Goal: Task Accomplishment & Management: Complete application form

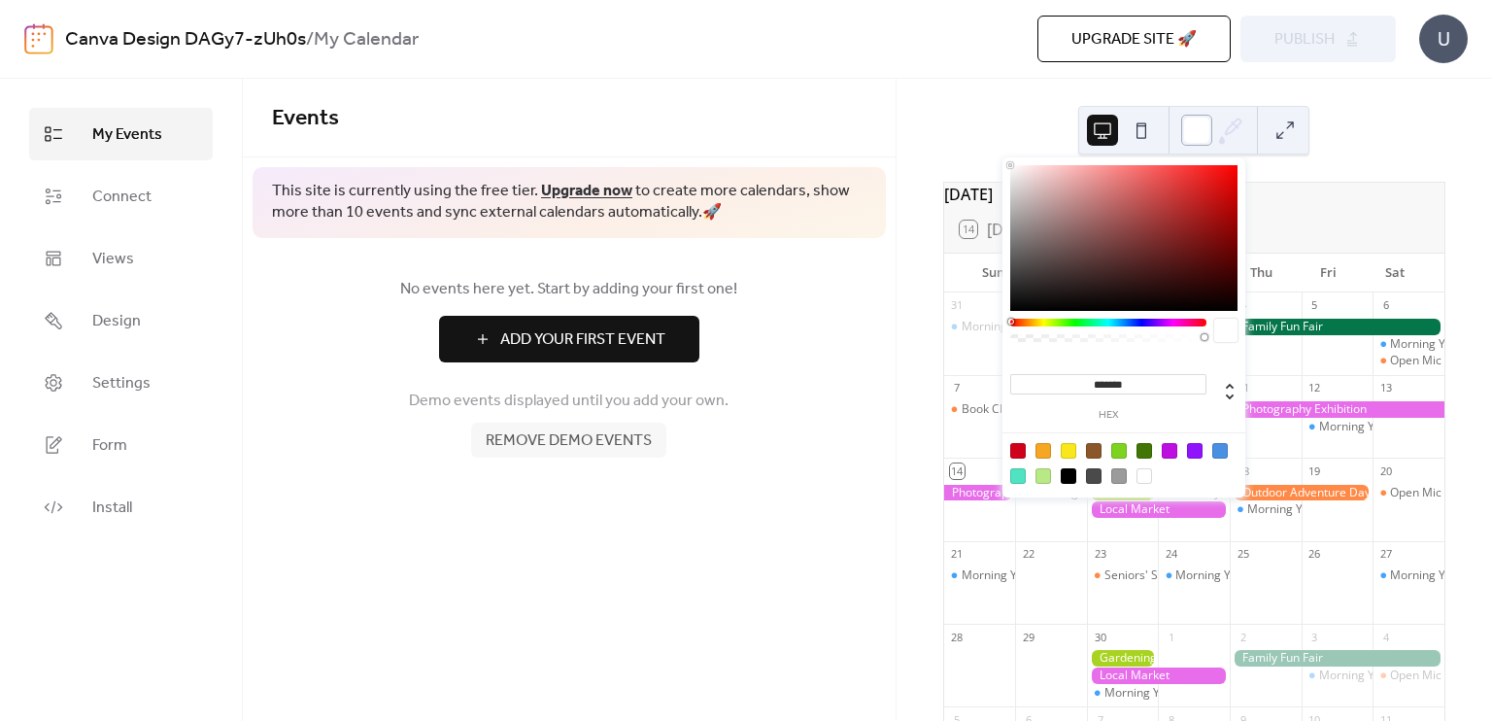
click at [1209, 139] on div at bounding box center [1196, 130] width 31 height 31
click at [1166, 322] on div at bounding box center [1108, 323] width 196 height 8
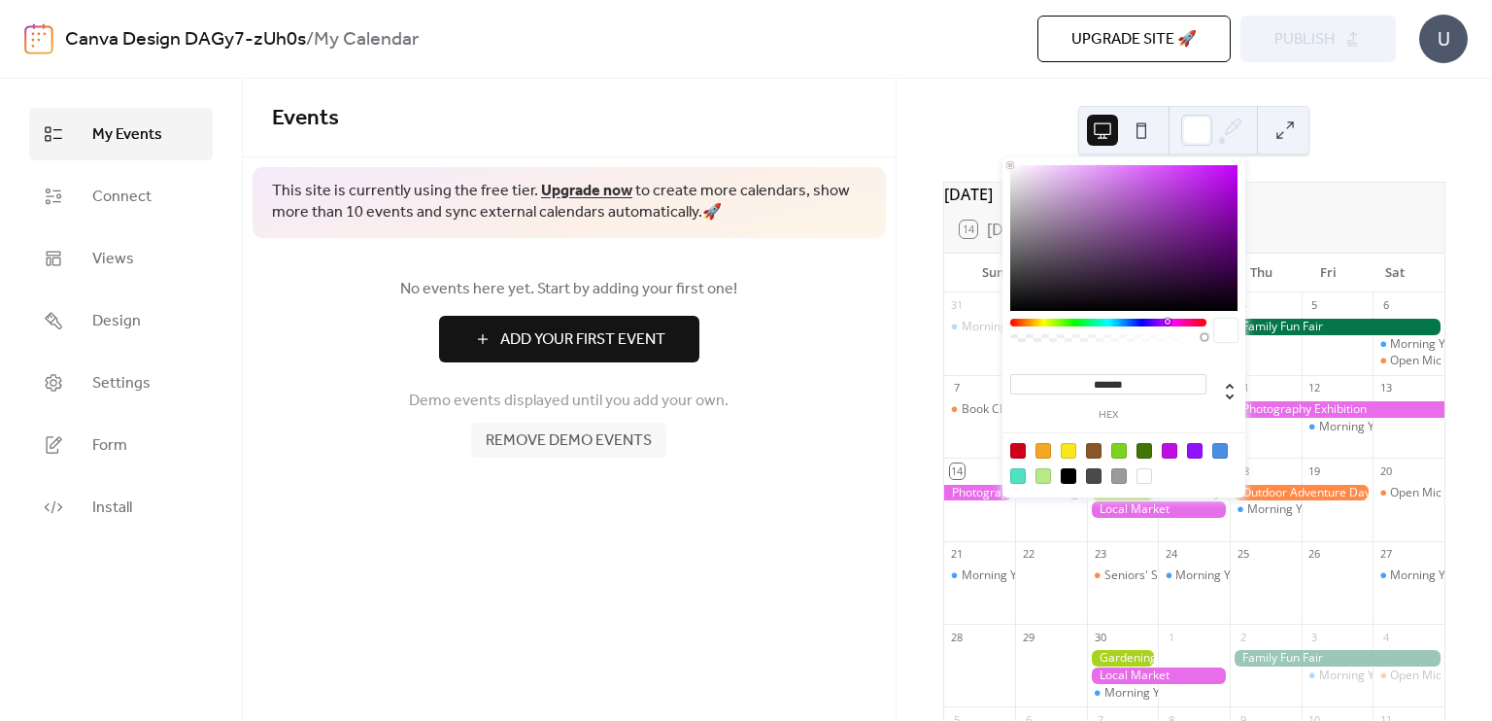
type input "*******"
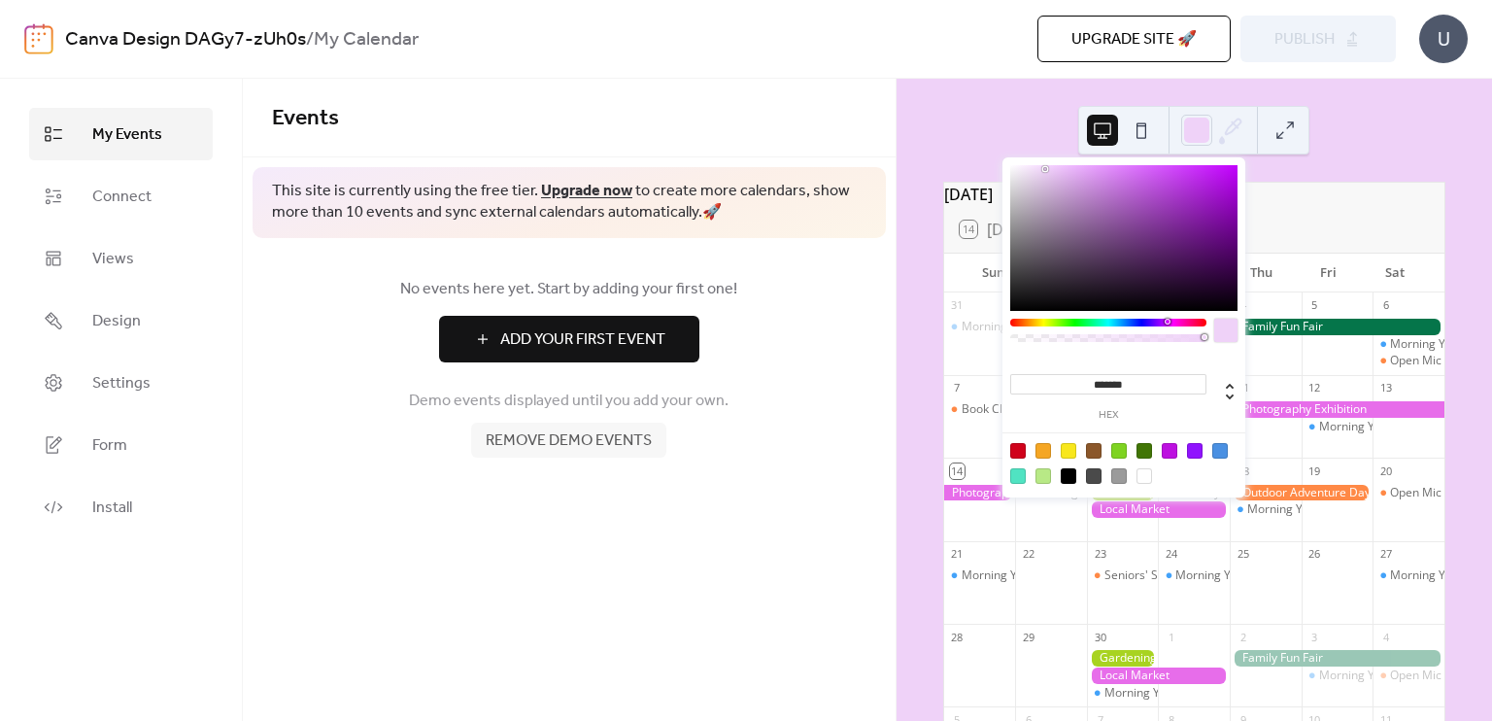
click at [1045, 169] on div at bounding box center [1123, 238] width 227 height 146
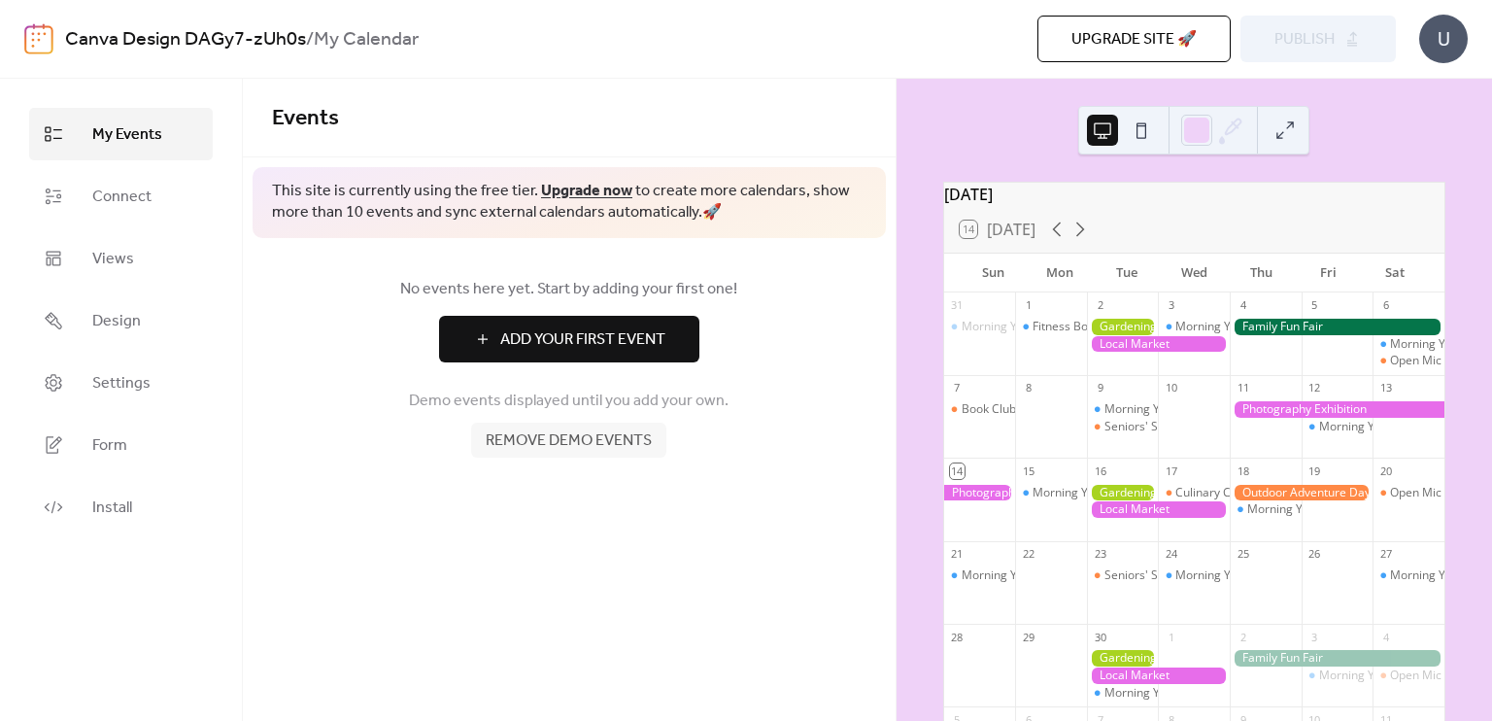
click at [1139, 134] on button at bounding box center [1141, 130] width 31 height 31
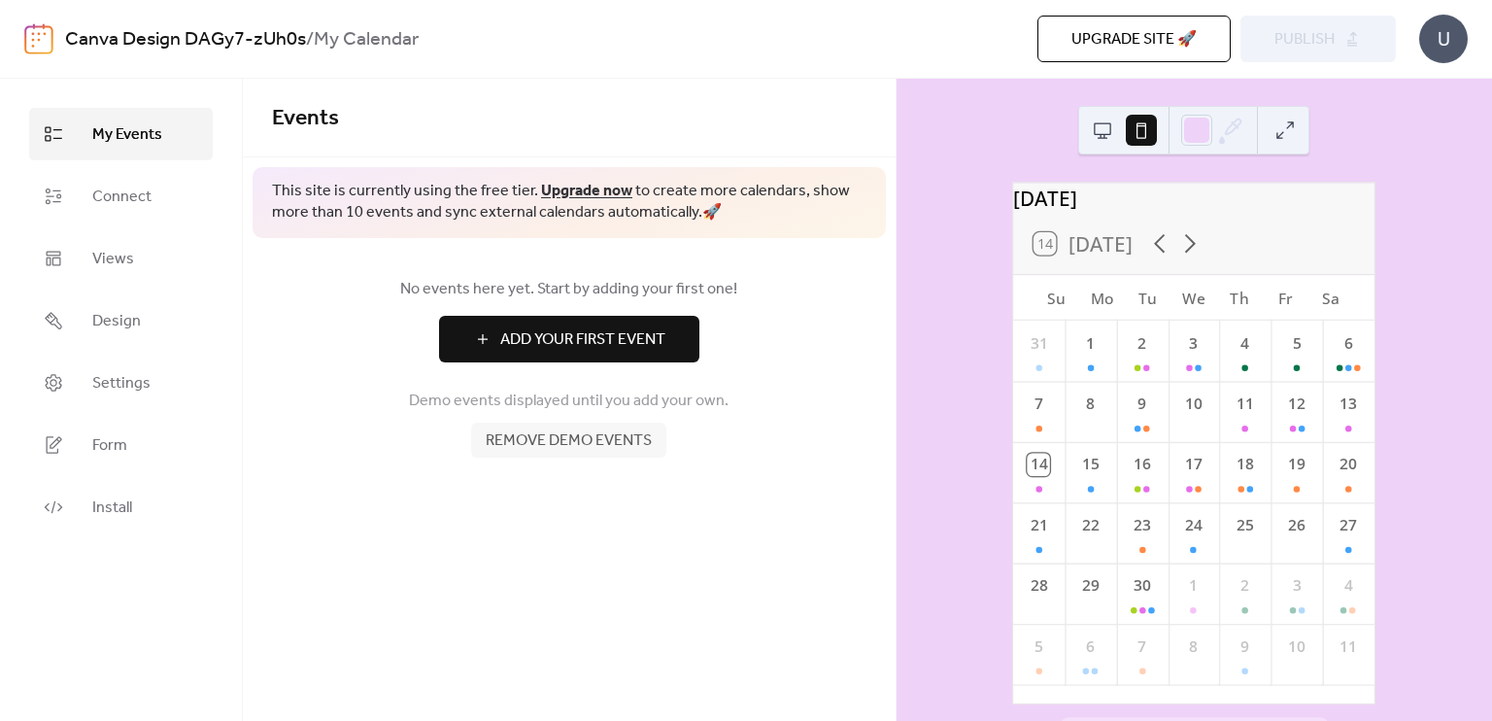
click at [1099, 129] on button at bounding box center [1102, 130] width 31 height 31
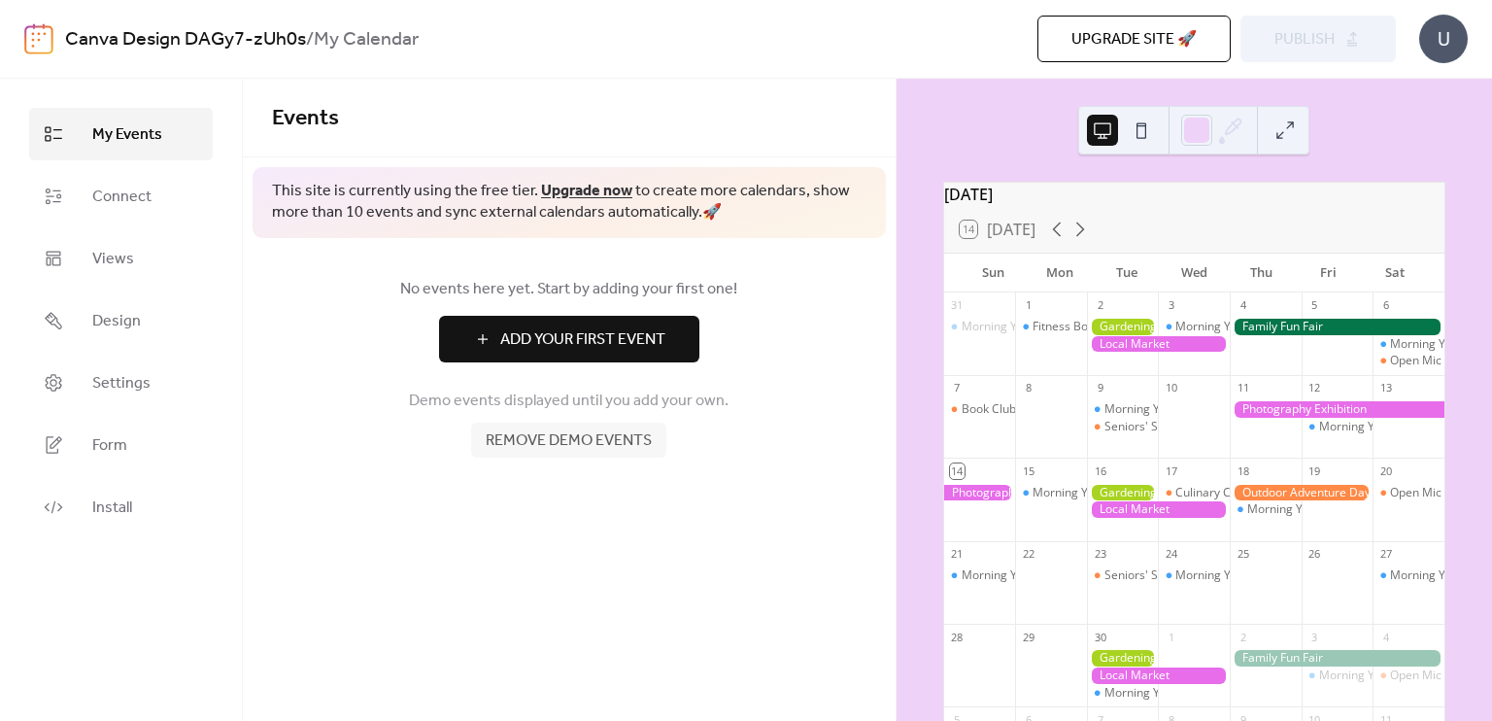
drag, startPoint x: 1090, startPoint y: 211, endPoint x: 1067, endPoint y: 164, distance: 51.7
click at [1067, 164] on div "[DATE] 14 [DATE] Sun Mon Tue Wed Thu Fri Sat 31 Morning Yoga Bliss 1 Fitness Bo…" at bounding box center [1193, 400] width 595 height 642
click at [993, 119] on div "[DATE] 14 [DATE] Sun Mon Tue Wed Thu Fri Sat 31 Morning Yoga Bliss 1 Fitness Bo…" at bounding box center [1193, 400] width 595 height 642
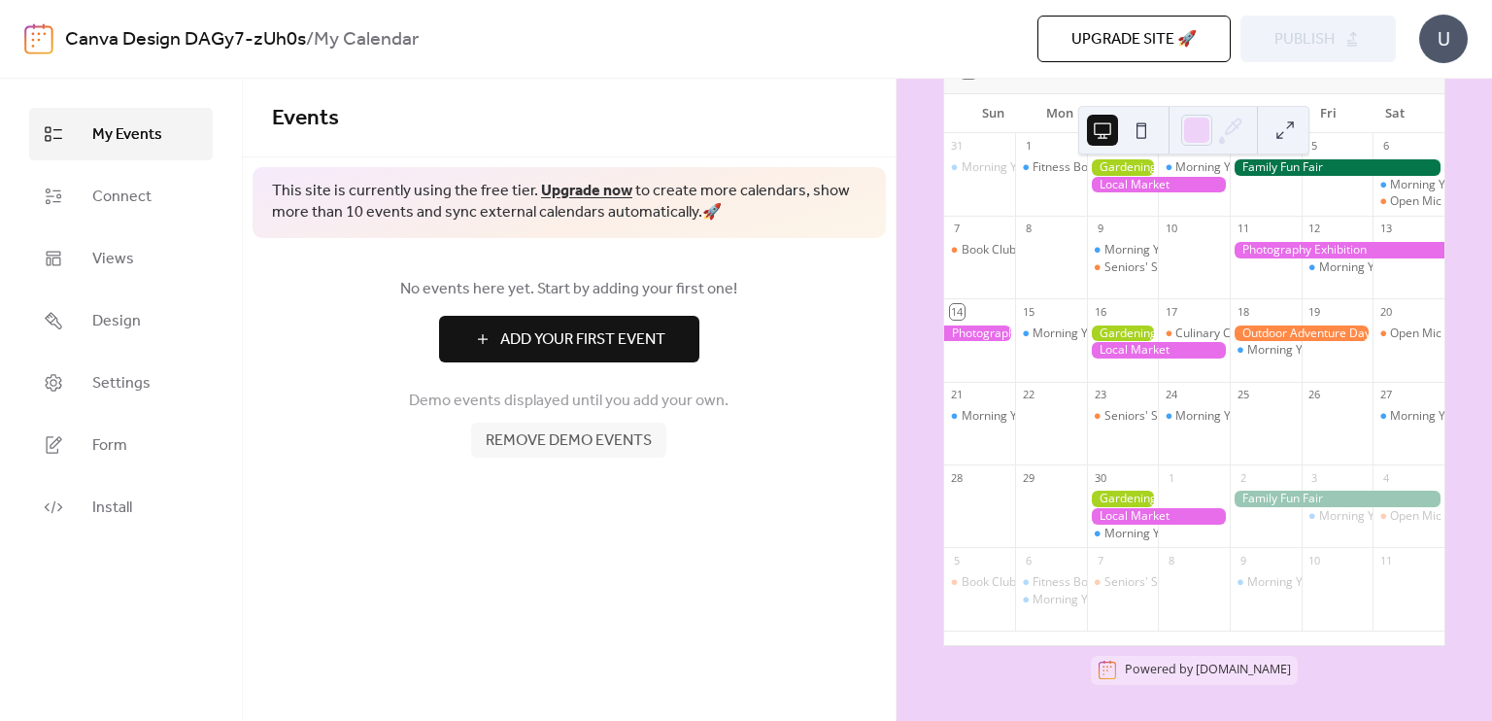
scroll to position [169, 0]
click at [1102, 189] on div at bounding box center [1158, 185] width 143 height 17
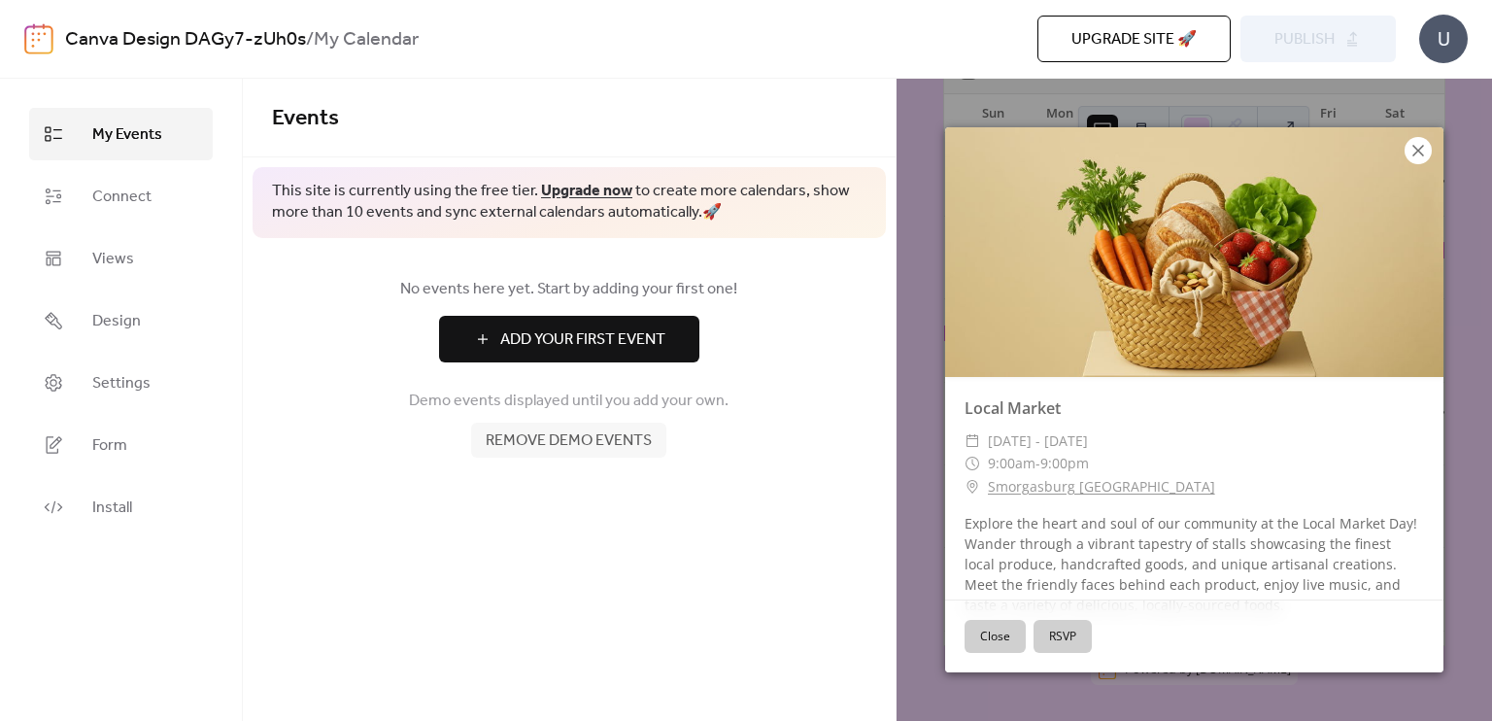
click at [1419, 149] on icon at bounding box center [1418, 151] width 12 height 12
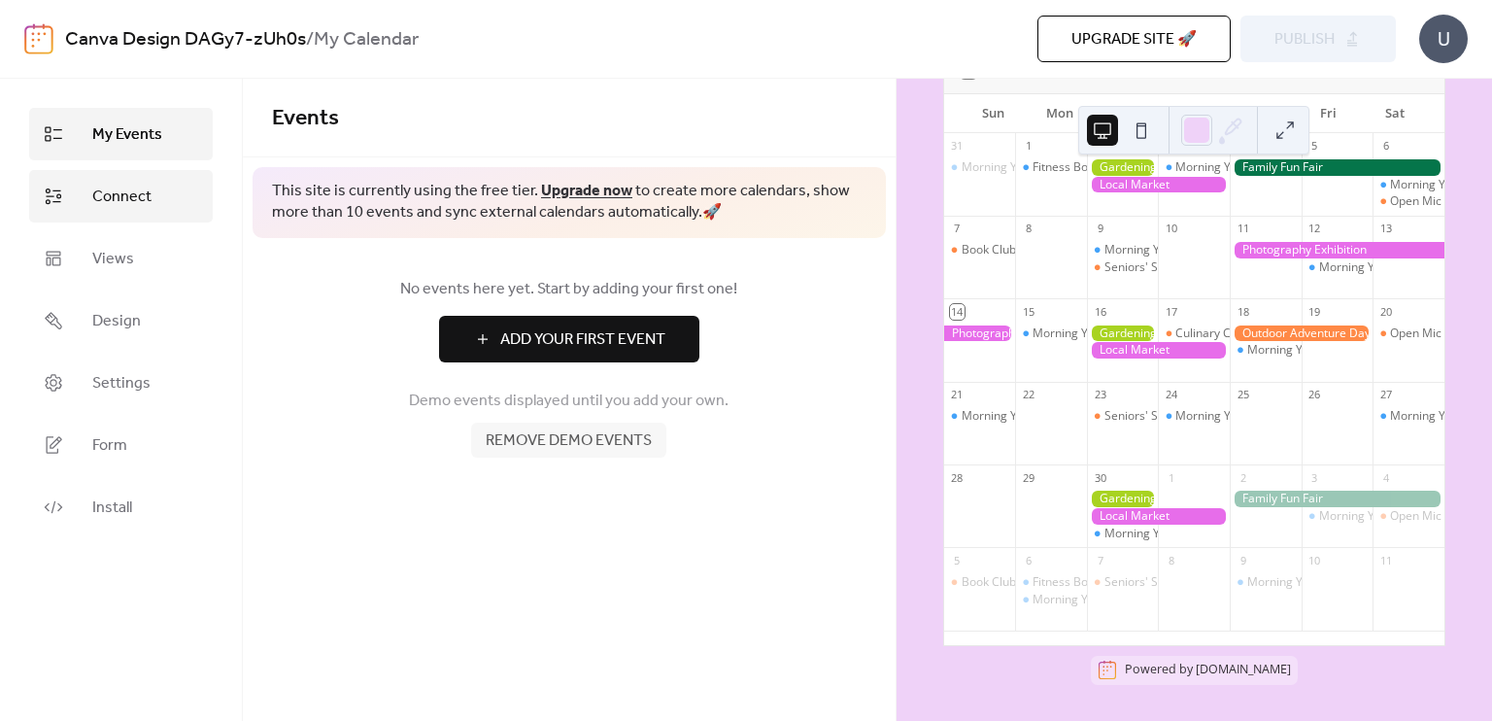
click at [112, 209] on span "Connect" at bounding box center [121, 196] width 59 height 23
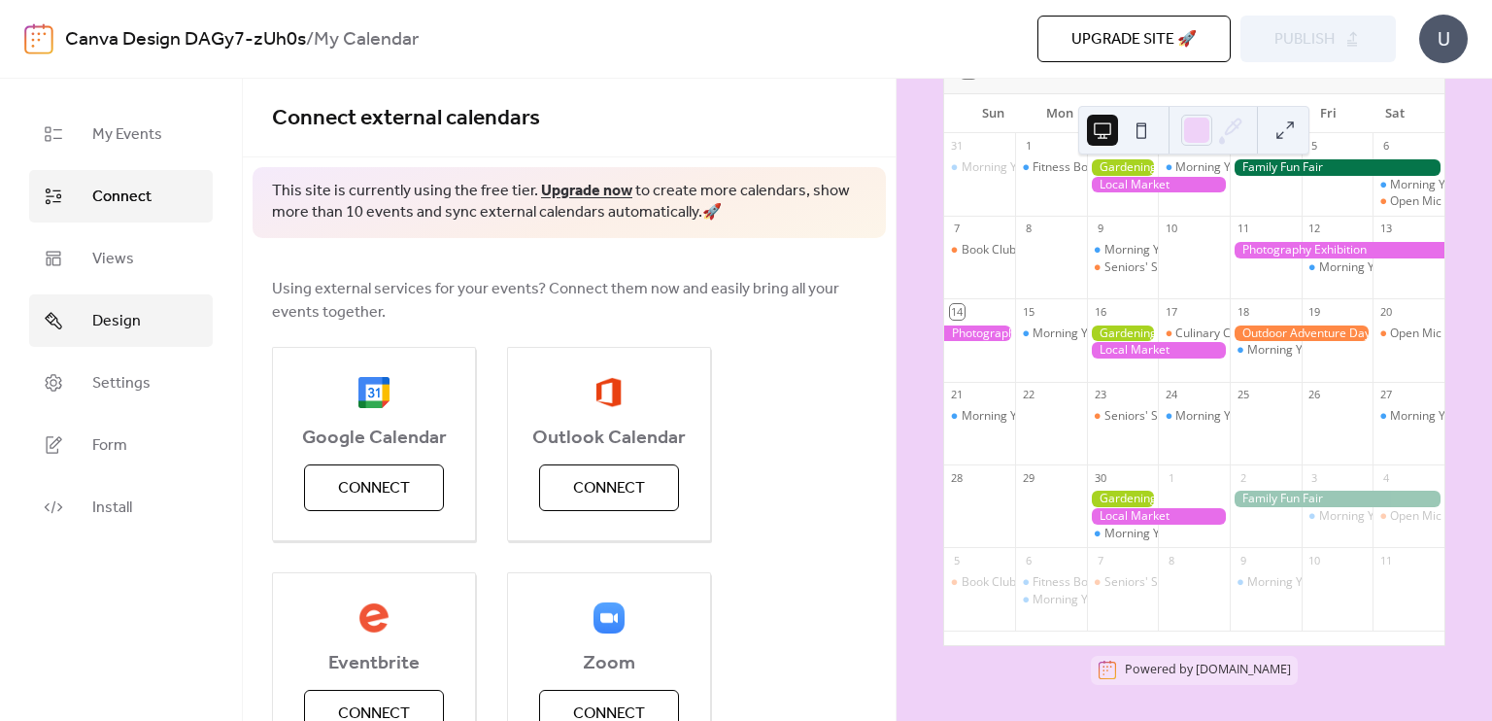
click at [105, 322] on span "Design" at bounding box center [116, 321] width 49 height 23
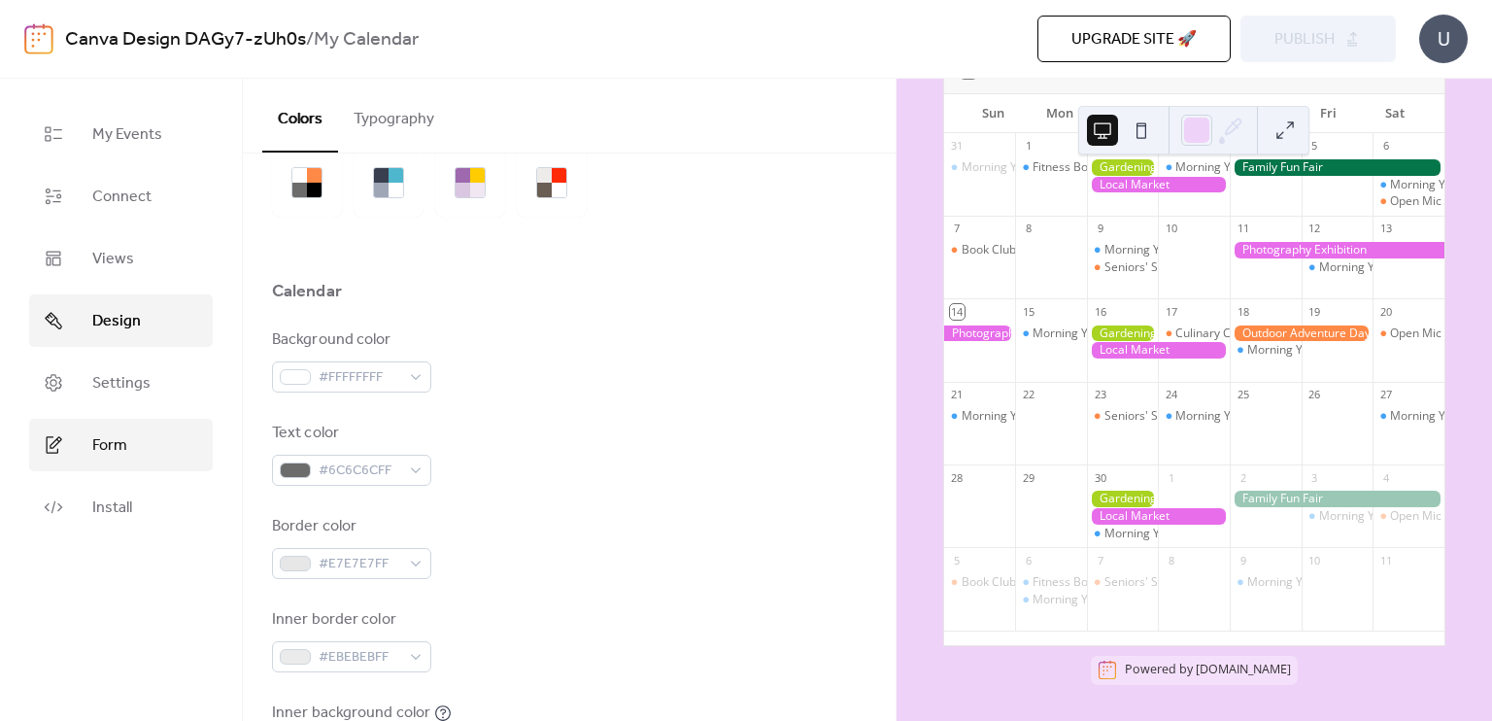
scroll to position [97, 0]
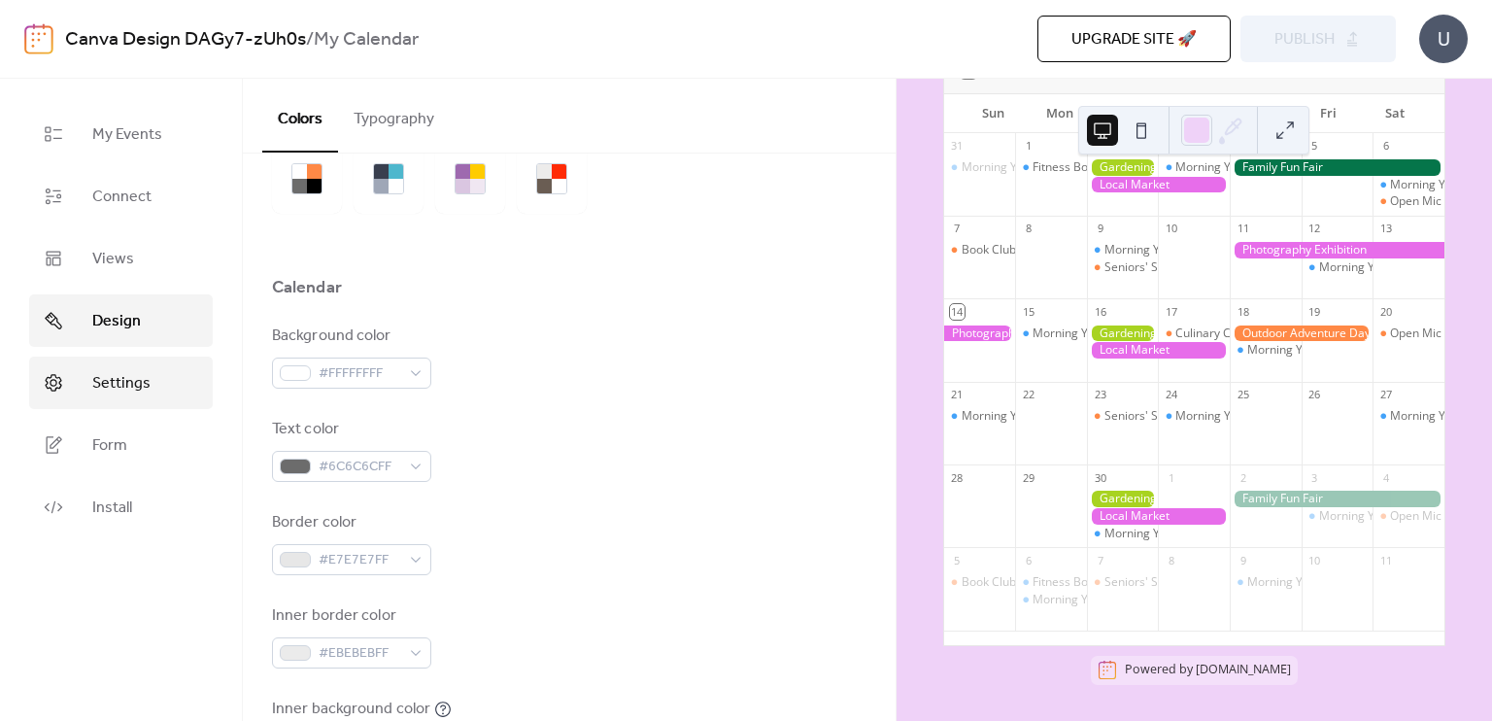
click at [152, 387] on link "Settings" at bounding box center [121, 382] width 184 height 52
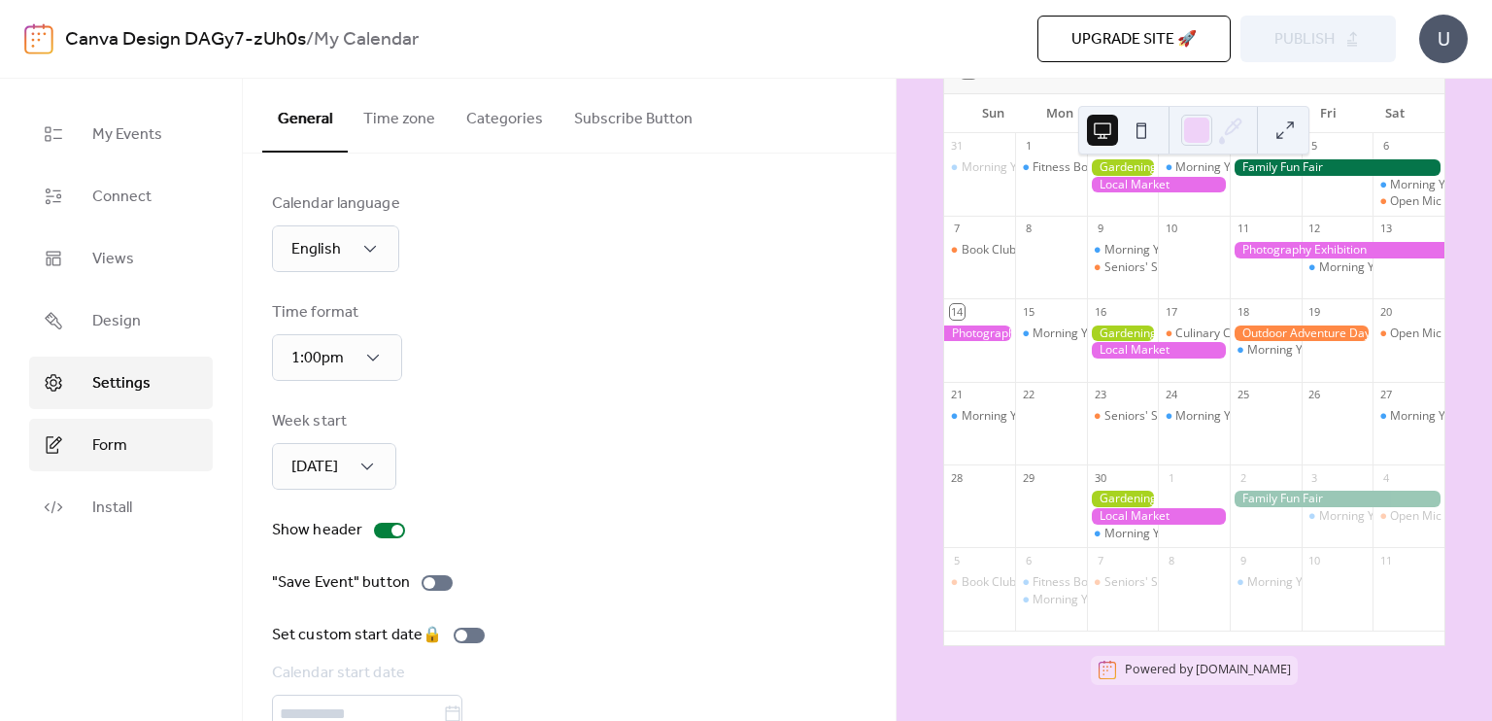
click at [123, 465] on link "Form" at bounding box center [121, 445] width 184 height 52
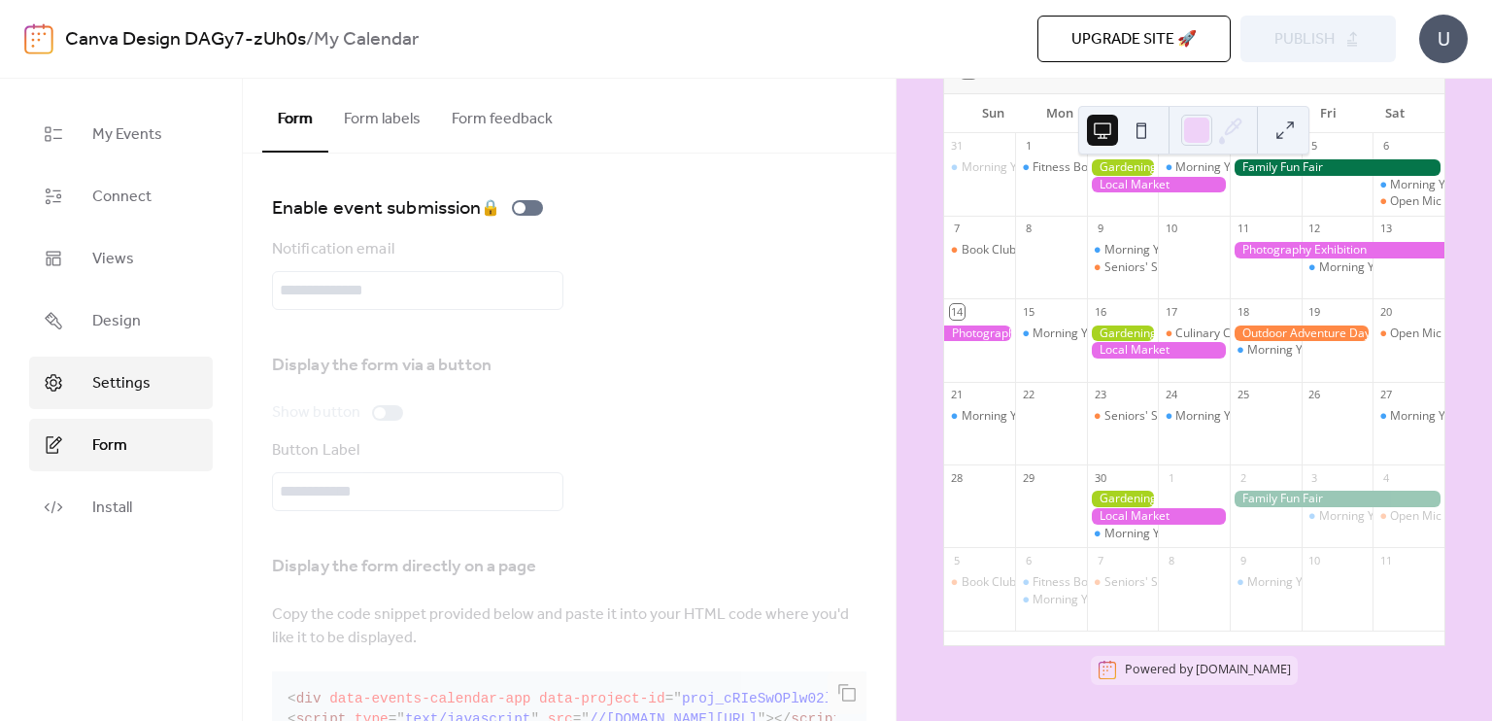
click at [104, 388] on span "Settings" at bounding box center [121, 383] width 58 height 23
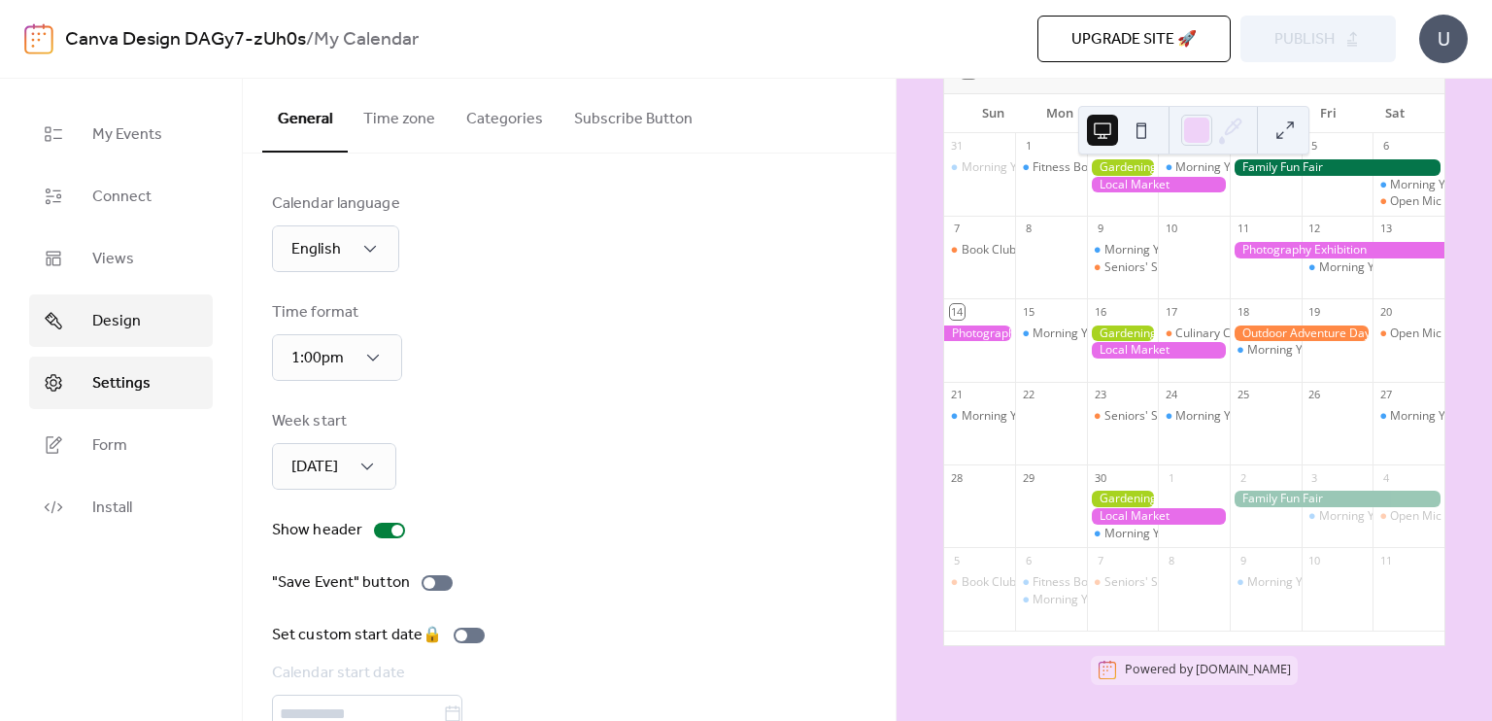
click at [98, 327] on span "Design" at bounding box center [116, 321] width 49 height 23
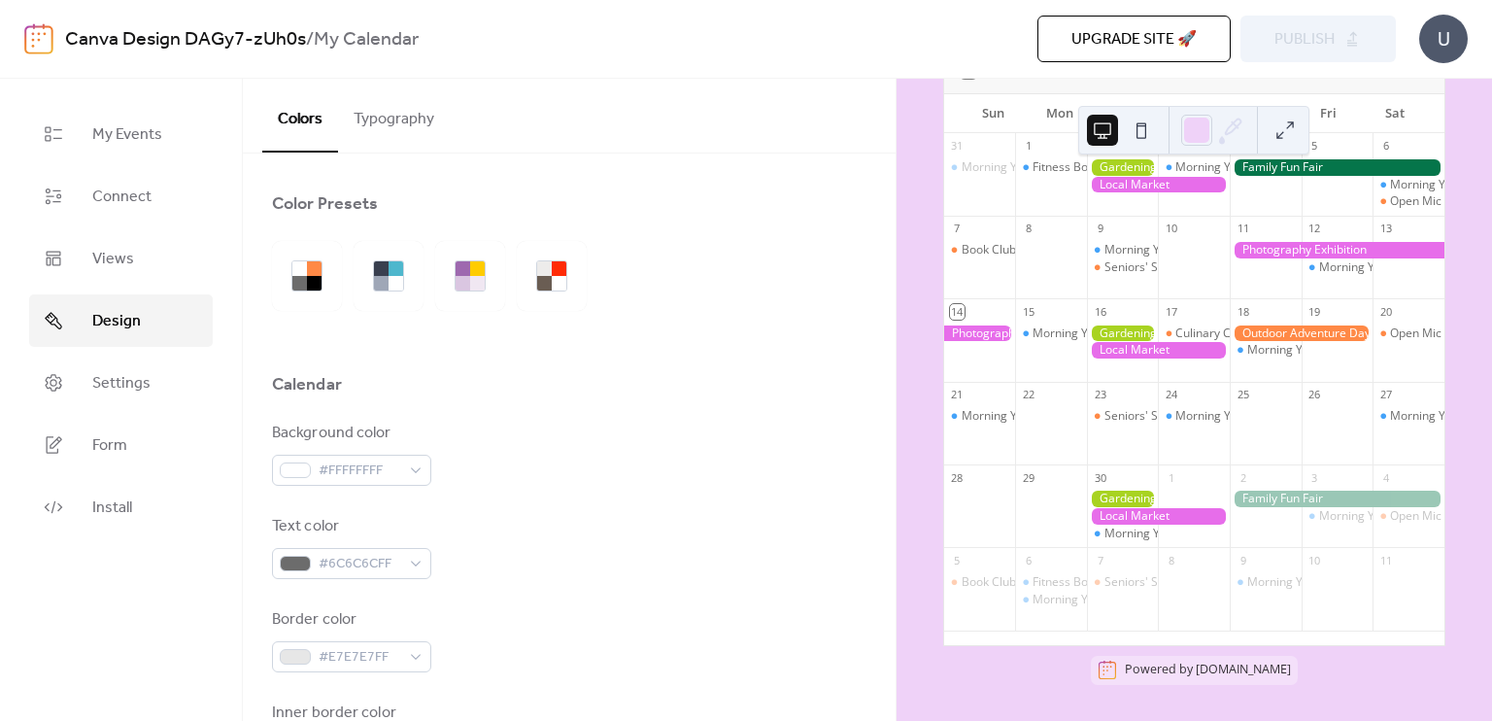
click at [369, 118] on button "Typography" at bounding box center [394, 115] width 112 height 72
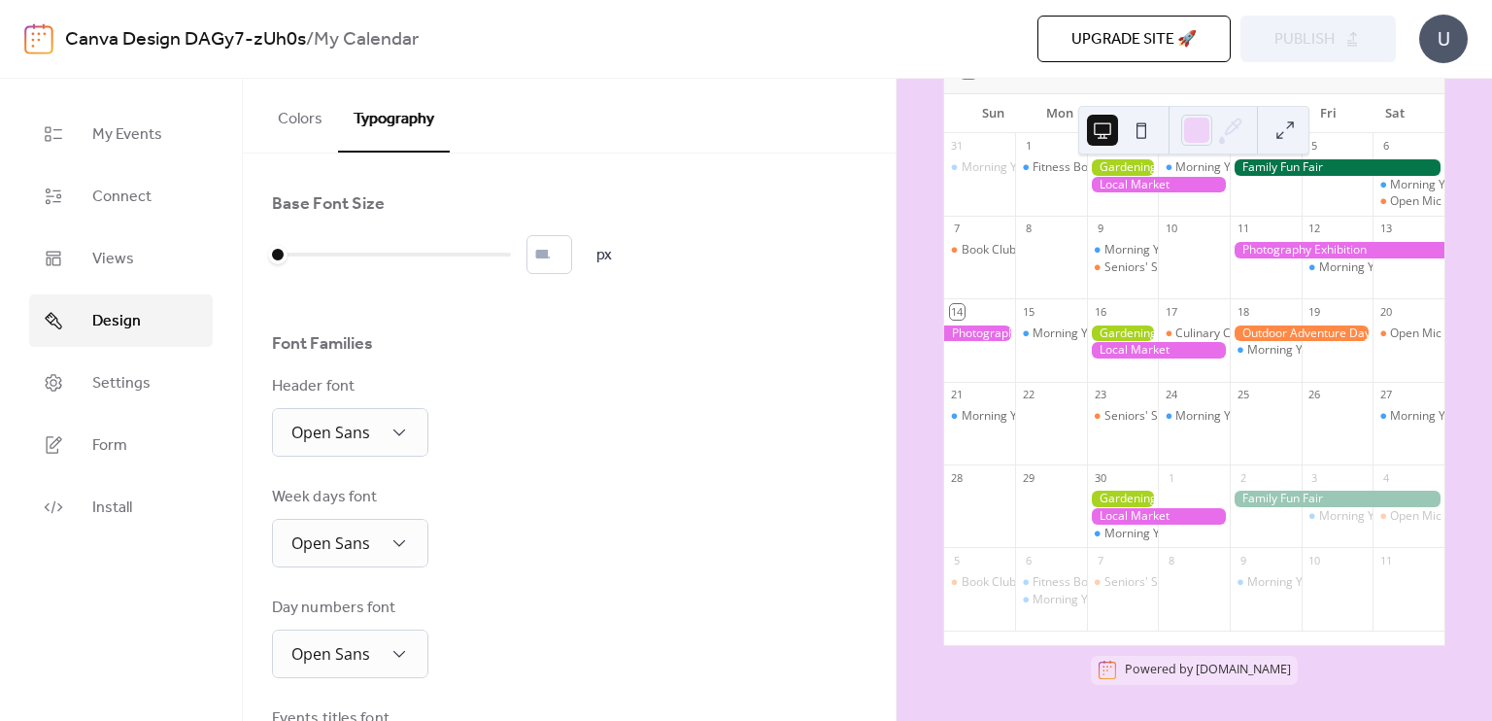
click at [292, 120] on button "Colors" at bounding box center [300, 115] width 76 height 72
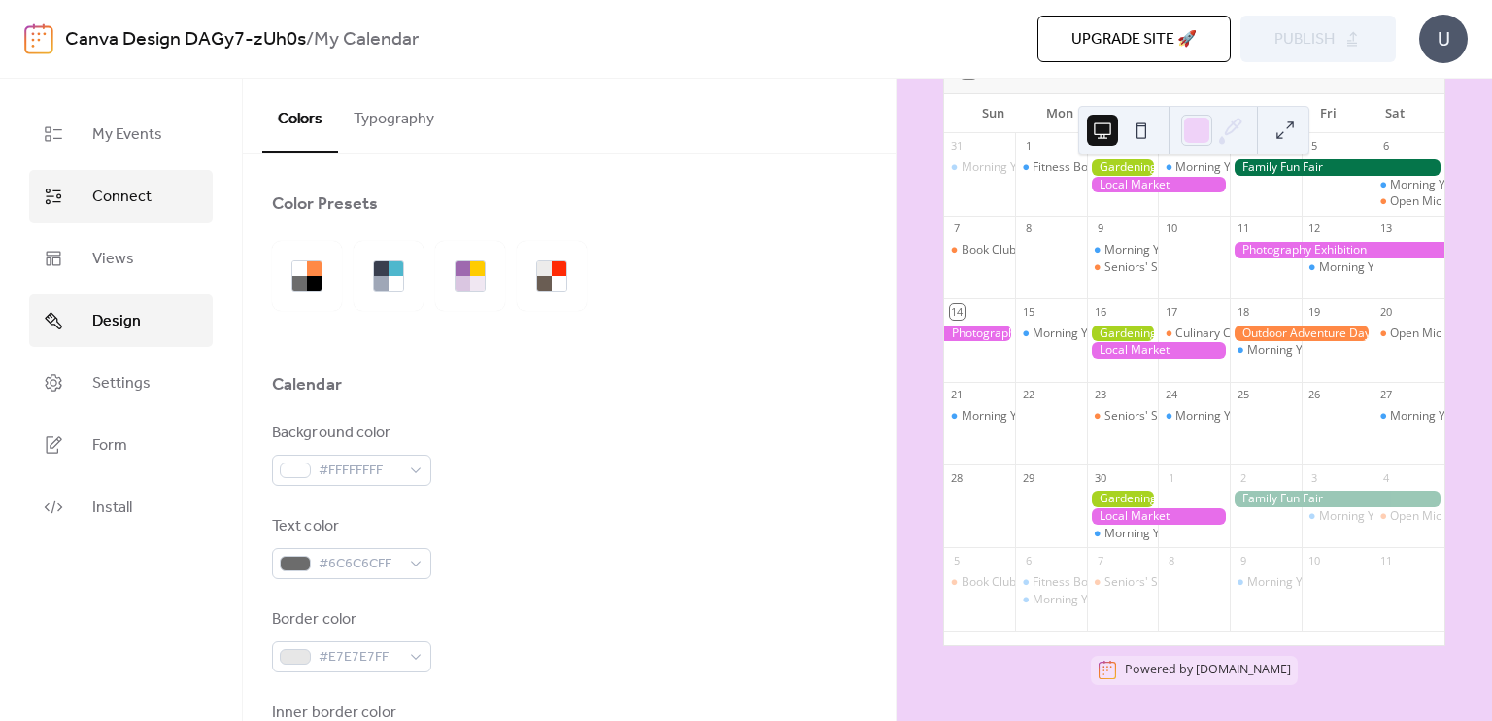
click at [132, 214] on link "Connect" at bounding box center [121, 196] width 184 height 52
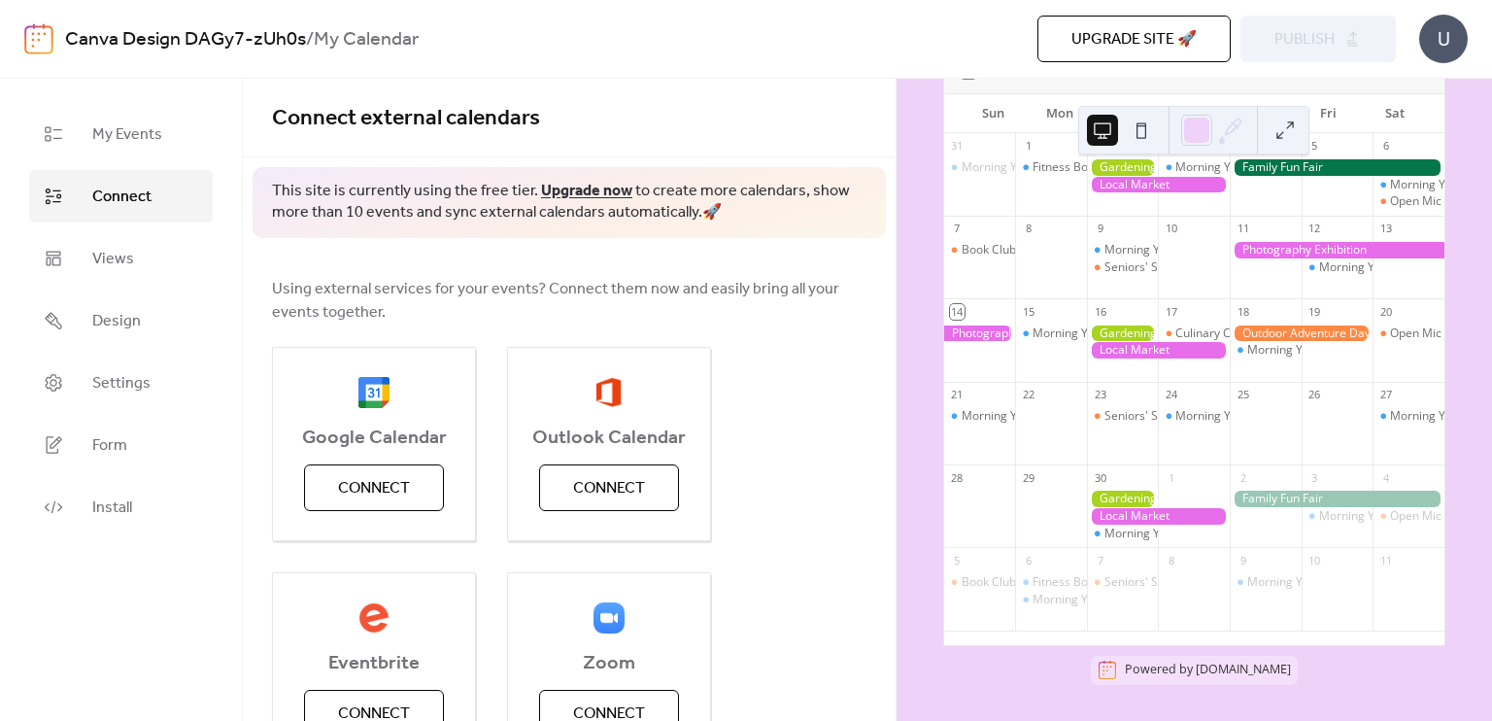
click at [1122, 164] on div at bounding box center [1123, 167] width 72 height 17
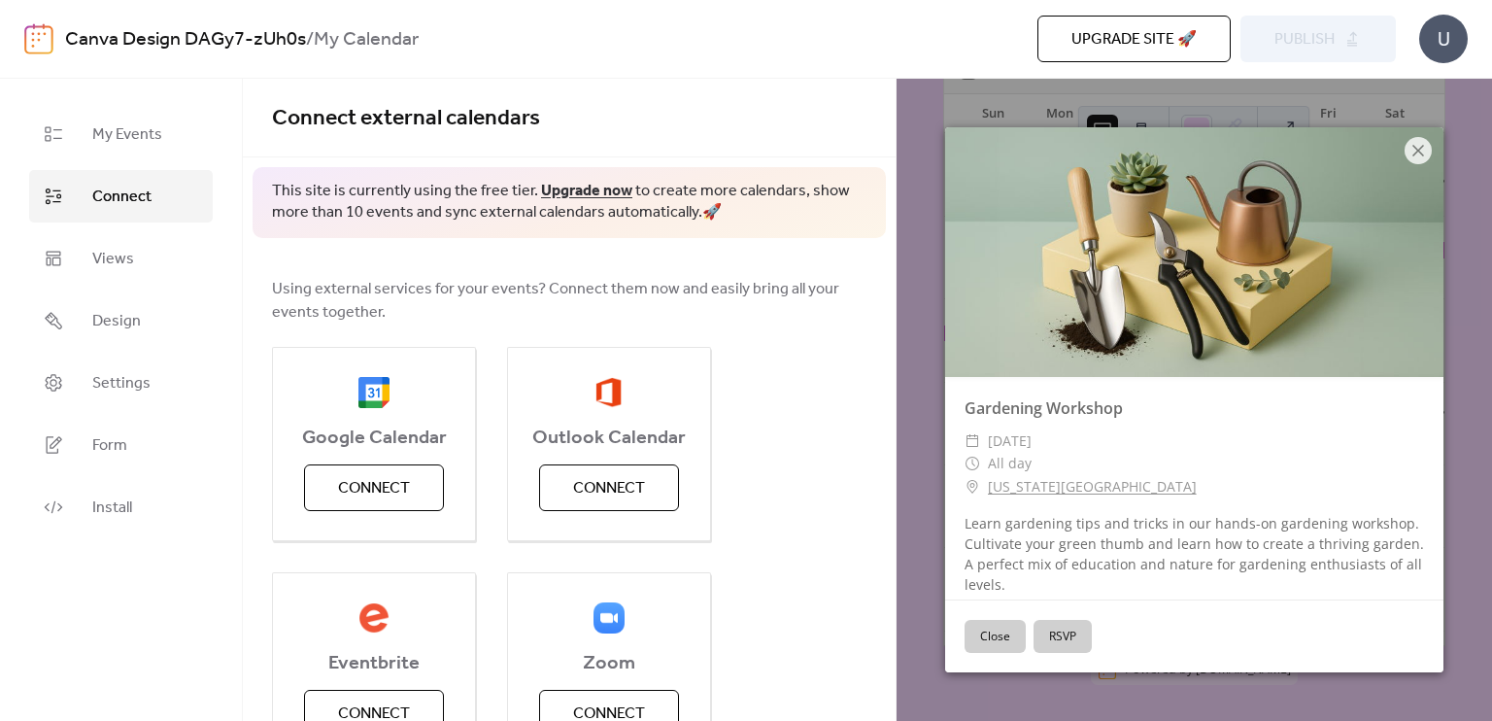
click at [999, 638] on button "Close" at bounding box center [994, 636] width 61 height 33
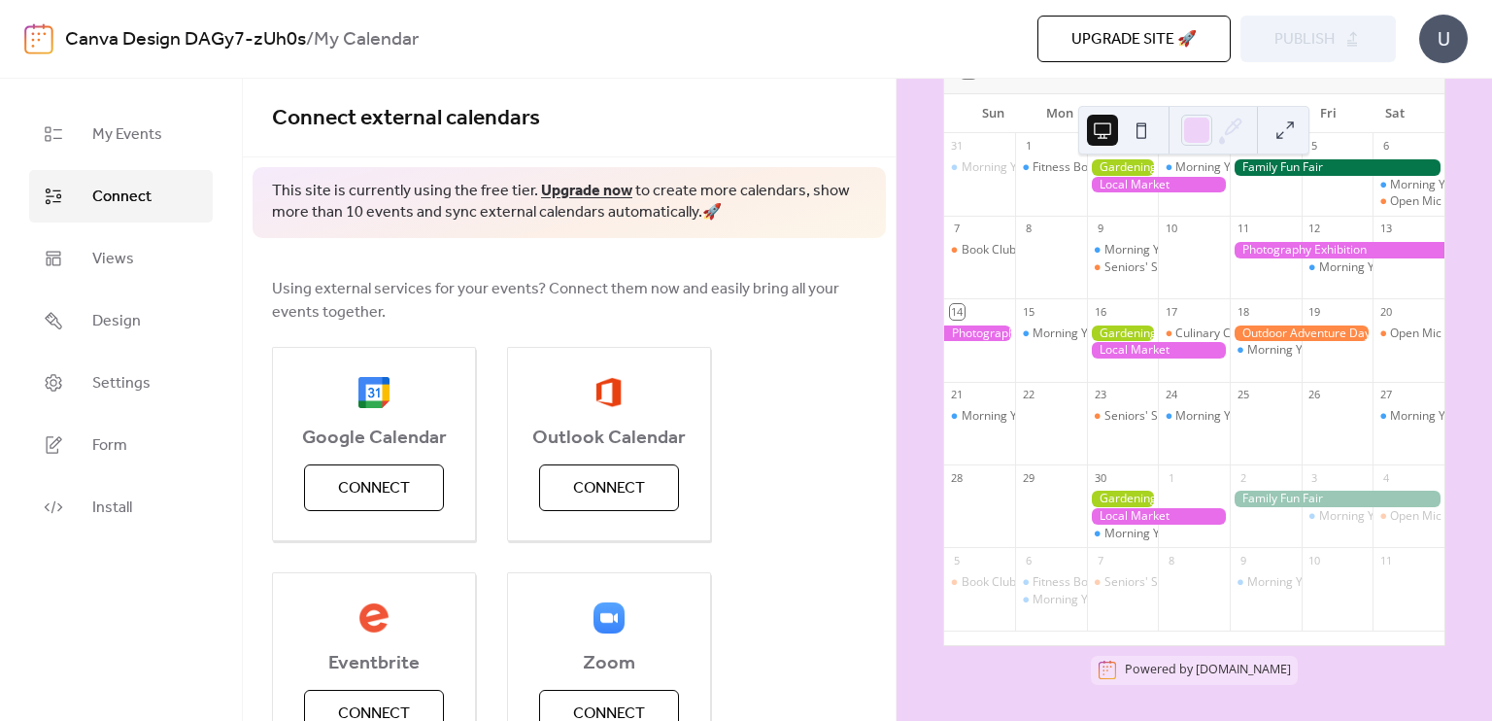
click at [1156, 673] on div "Powered by [DOMAIN_NAME]" at bounding box center [1208, 669] width 166 height 17
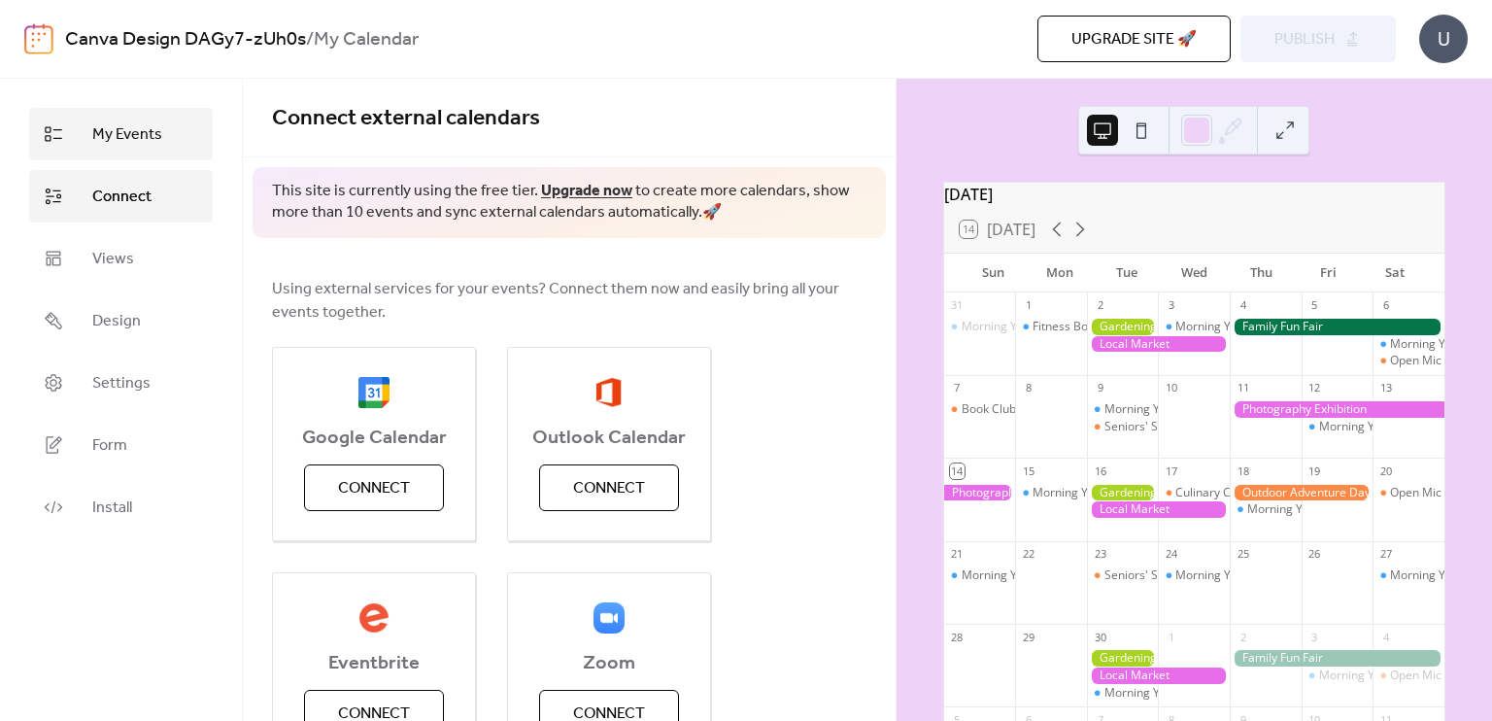
click at [146, 123] on span "My Events" at bounding box center [127, 134] width 70 height 23
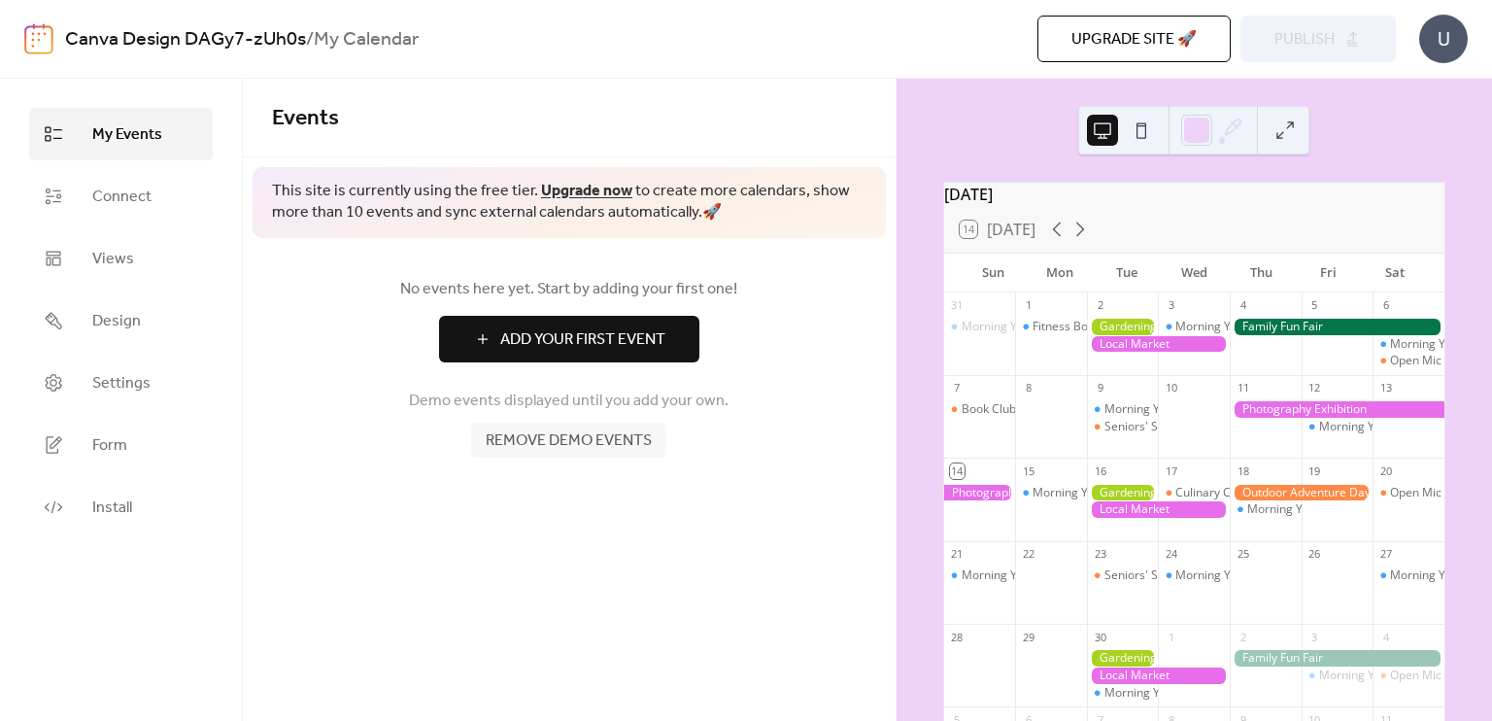
click at [548, 337] on span "Add Your First Event" at bounding box center [582, 339] width 165 height 23
